Goal: Complete application form

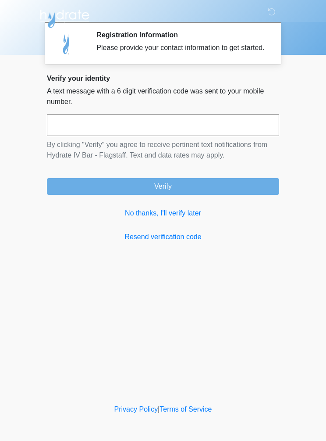
click at [165, 218] on link "No thanks, I'll verify later" at bounding box center [163, 213] width 232 height 11
click at [174, 234] on div "Verify your identity A text message with a 6 digit verification code was sent t…" at bounding box center [163, 158] width 232 height 168
click at [173, 218] on link "No thanks, I'll verify later" at bounding box center [163, 213] width 232 height 11
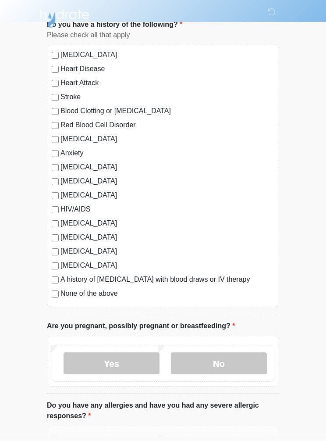
scroll to position [63, 0]
click at [63, 295] on label "None of the above" at bounding box center [168, 293] width 214 height 11
click at [221, 360] on label "No" at bounding box center [219, 363] width 96 height 22
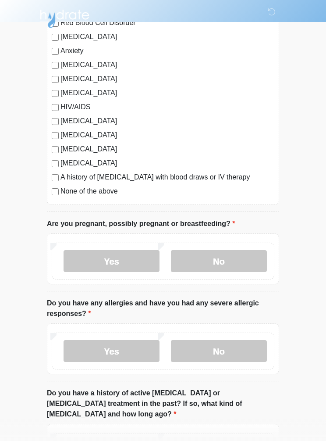
scroll to position [166, 0]
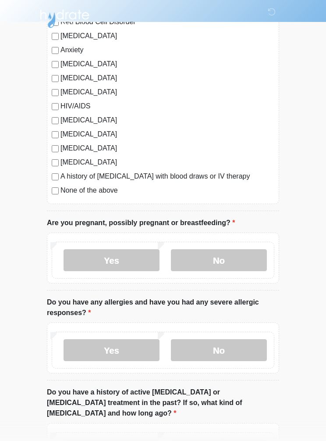
click at [256, 350] on label "No" at bounding box center [219, 350] width 96 height 22
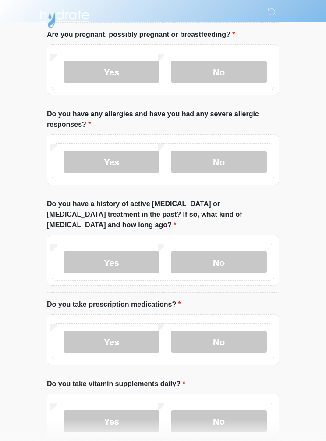
scroll to position [355, 0]
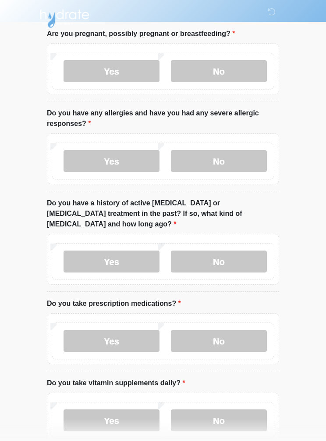
click at [245, 251] on label "No" at bounding box center [219, 262] width 96 height 22
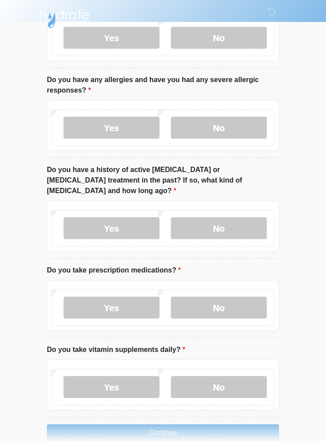
scroll to position [388, 0]
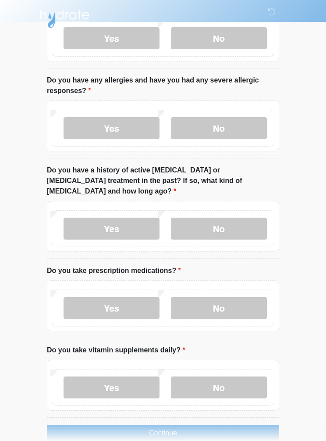
click at [253, 299] on label "No" at bounding box center [219, 308] width 96 height 22
click at [248, 376] on label "No" at bounding box center [219, 387] width 96 height 22
click at [223, 425] on button "Continue" at bounding box center [163, 433] width 232 height 17
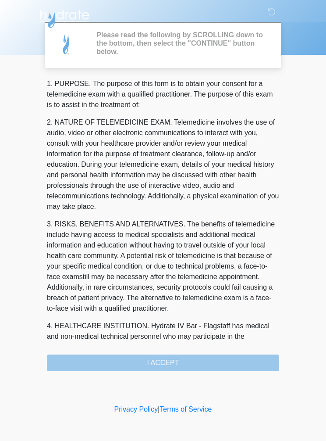
scroll to position [0, 0]
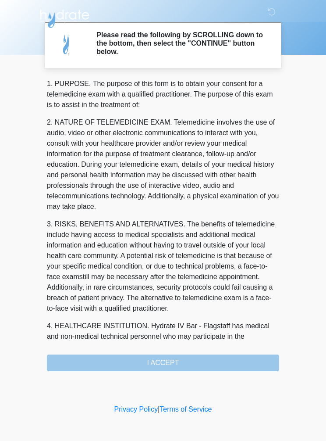
click at [248, 362] on div "1. PURPOSE. The purpose of this form is to obtain your consent for a telemedici…" at bounding box center [163, 225] width 232 height 293
click at [197, 361] on div "1. PURPOSE. The purpose of this form is to obtain your consent for a telemedici…" at bounding box center [163, 225] width 232 height 293
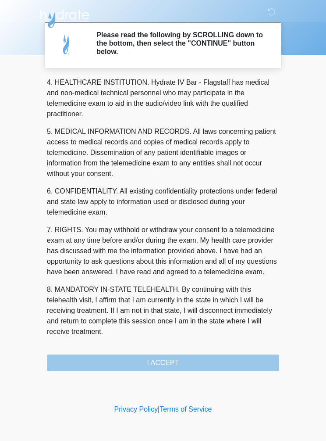
scroll to position [254, 0]
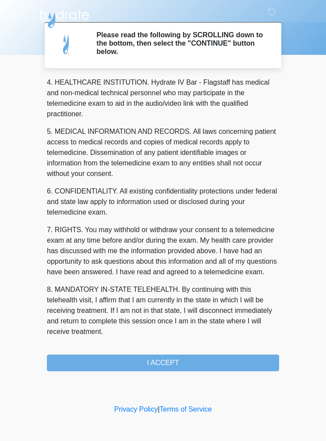
click at [208, 368] on button "I ACCEPT" at bounding box center [163, 362] width 232 height 17
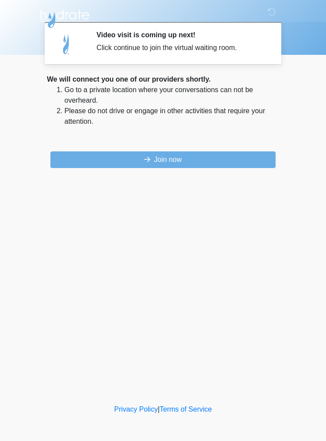
click at [252, 163] on button "Join now" at bounding box center [162, 159] width 225 height 17
